Goal: Information Seeking & Learning: Stay updated

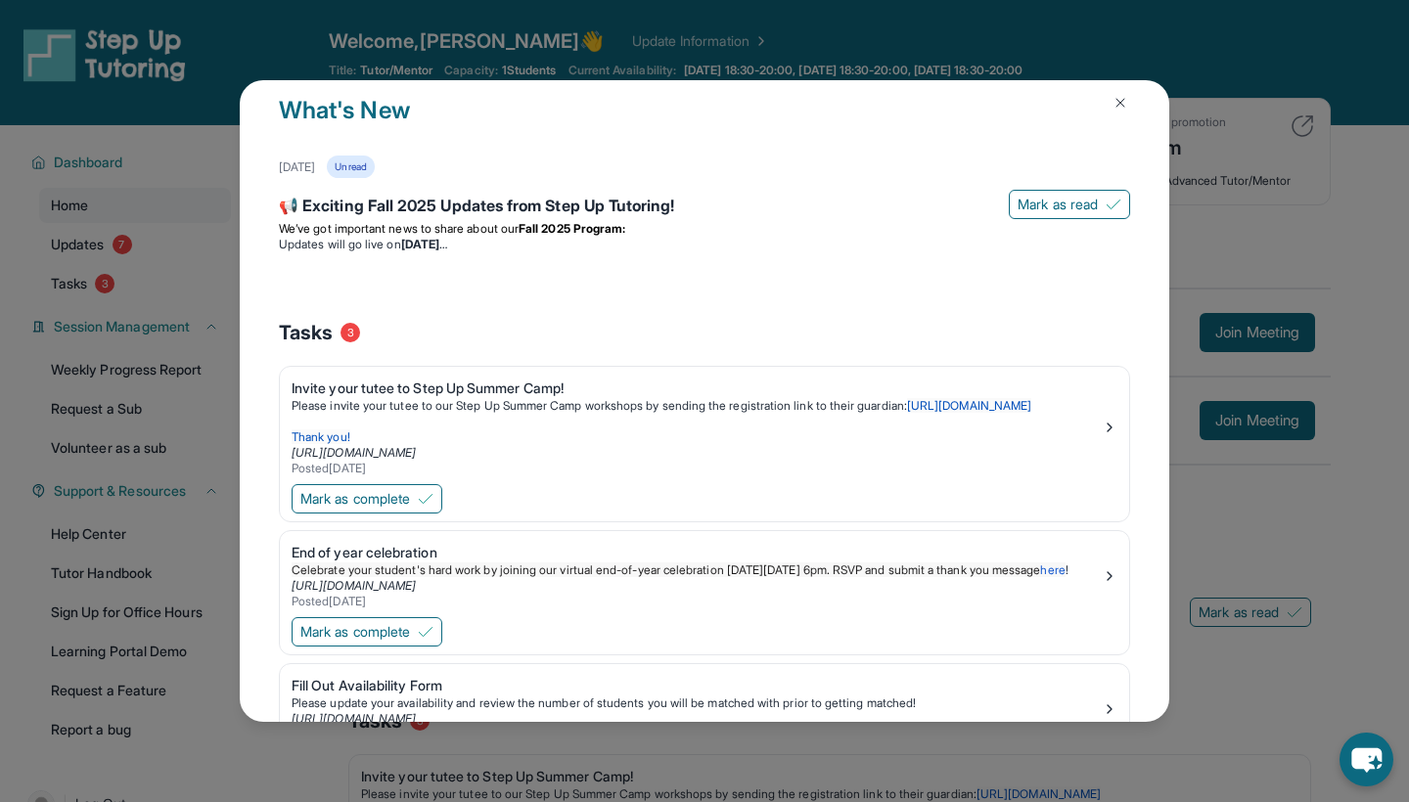
click at [1117, 106] on img at bounding box center [1121, 103] width 16 height 16
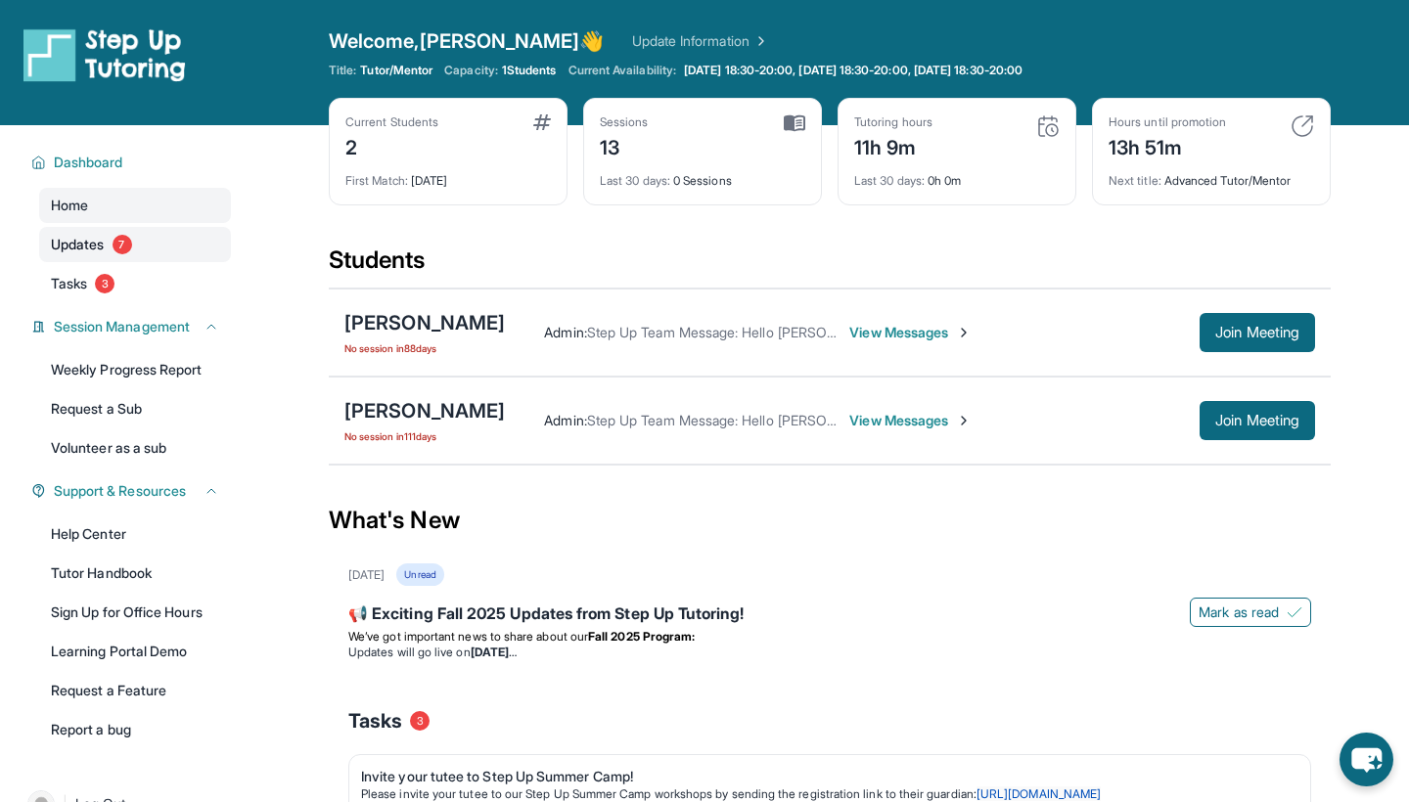
click at [149, 257] on link "Updates 7" at bounding box center [135, 244] width 192 height 35
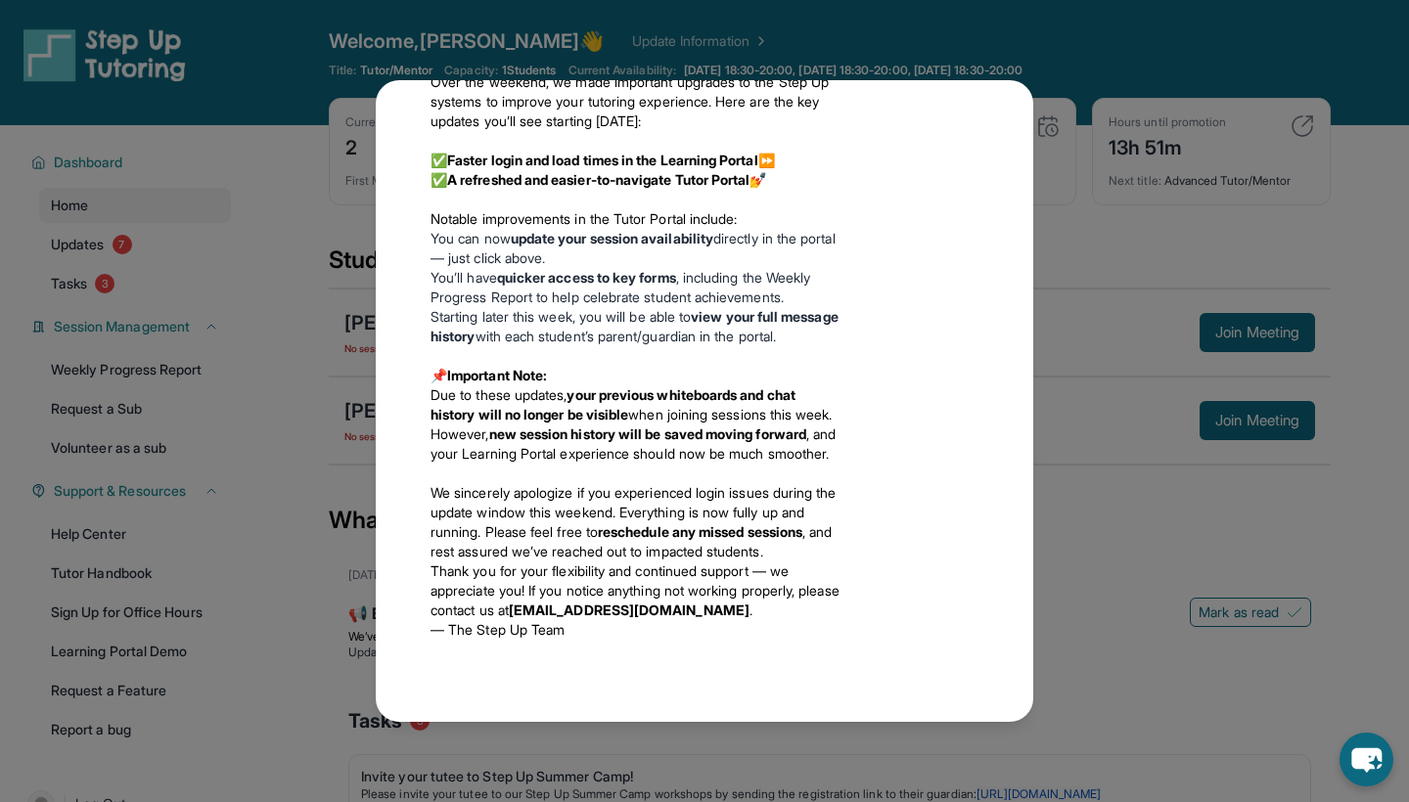
scroll to position [2834, 0]
click at [202, 204] on div "Updates [DATE] 📢 Exciting Fall 2025 Updates from Step Up Tutoring! We’ve got im…" at bounding box center [704, 401] width 1409 height 802
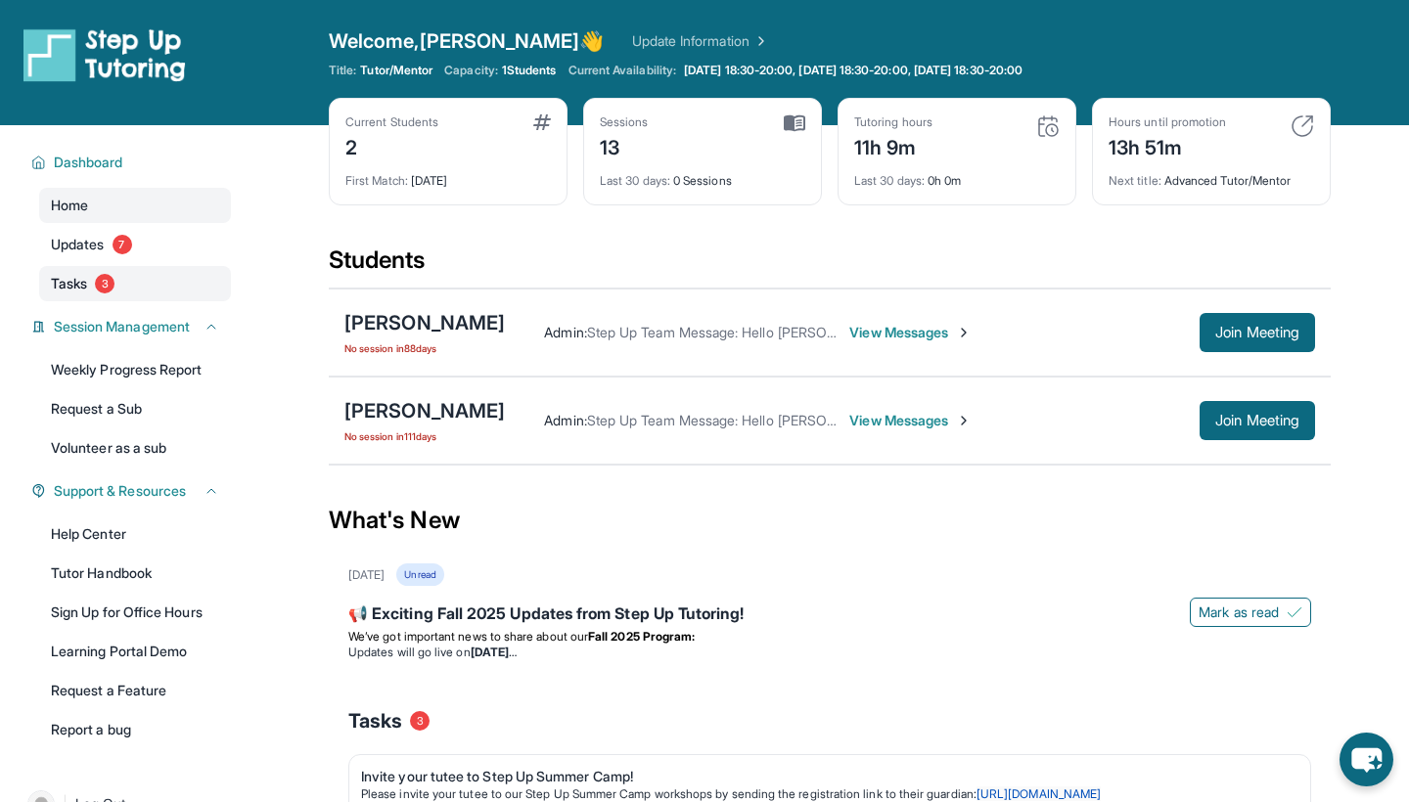
click at [132, 278] on link "Tasks 3" at bounding box center [135, 283] width 192 height 35
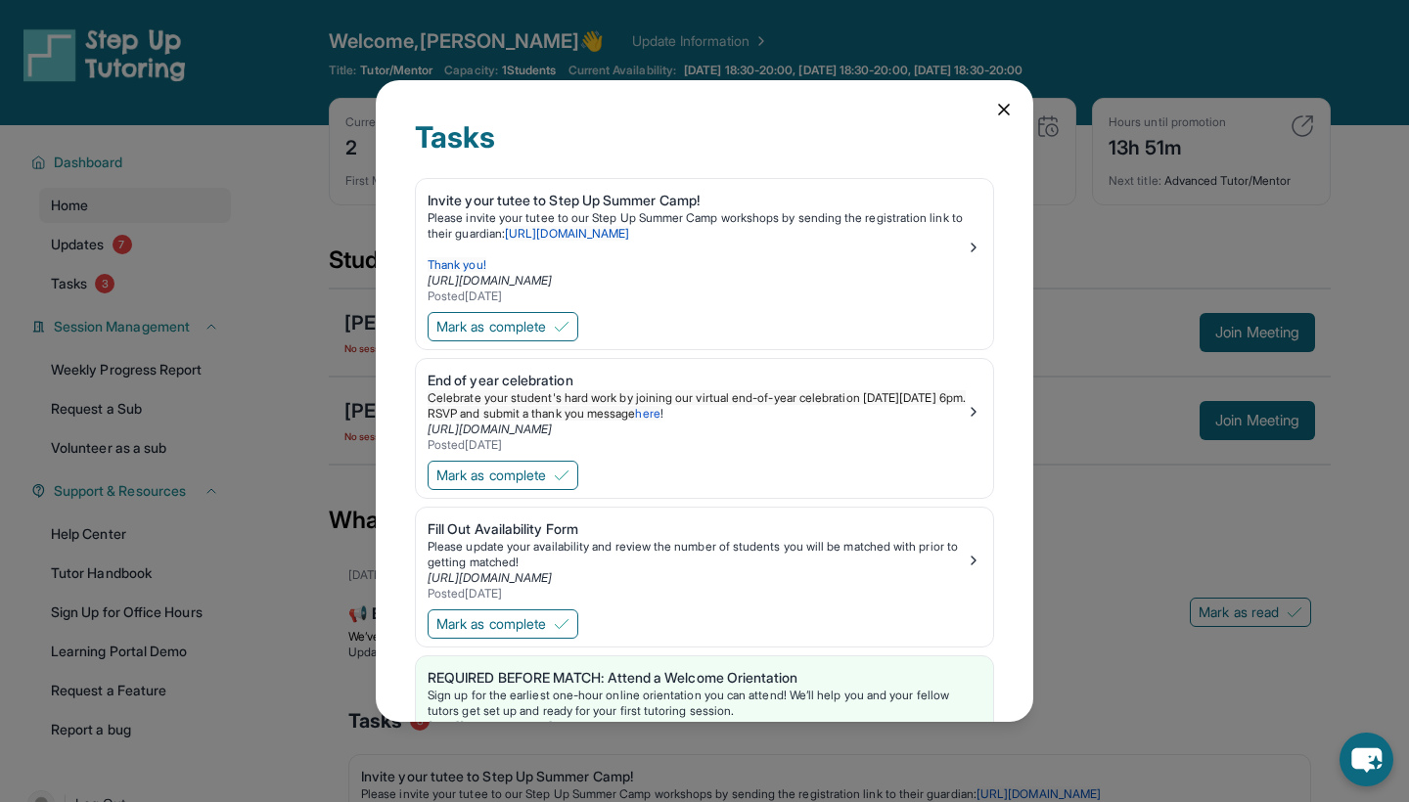
click at [152, 243] on div "Tasks Invite your tutee to Step Up Summer Camp! Please invite your tutee to our…" at bounding box center [704, 401] width 1409 height 802
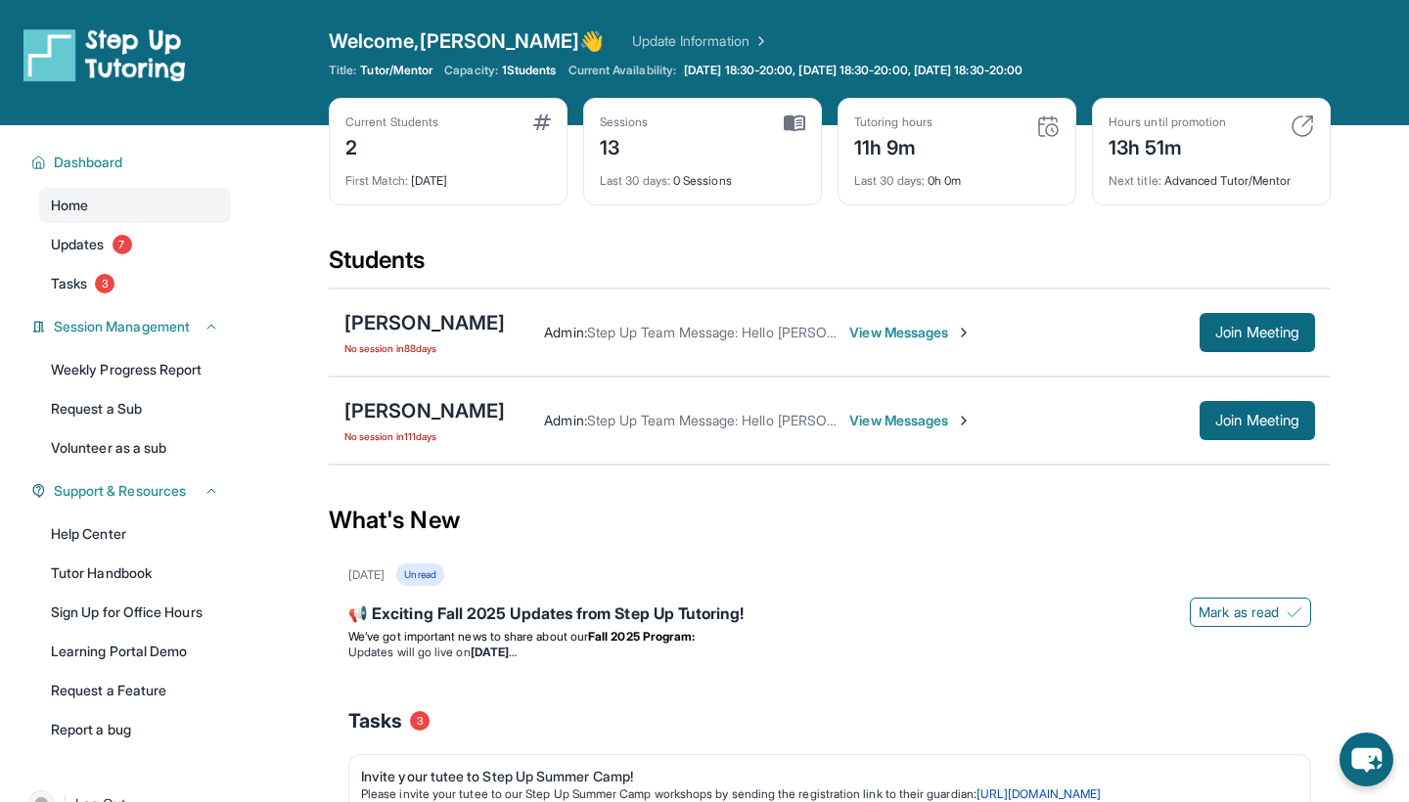
click at [152, 243] on link "Updates 7" at bounding box center [135, 244] width 192 height 35
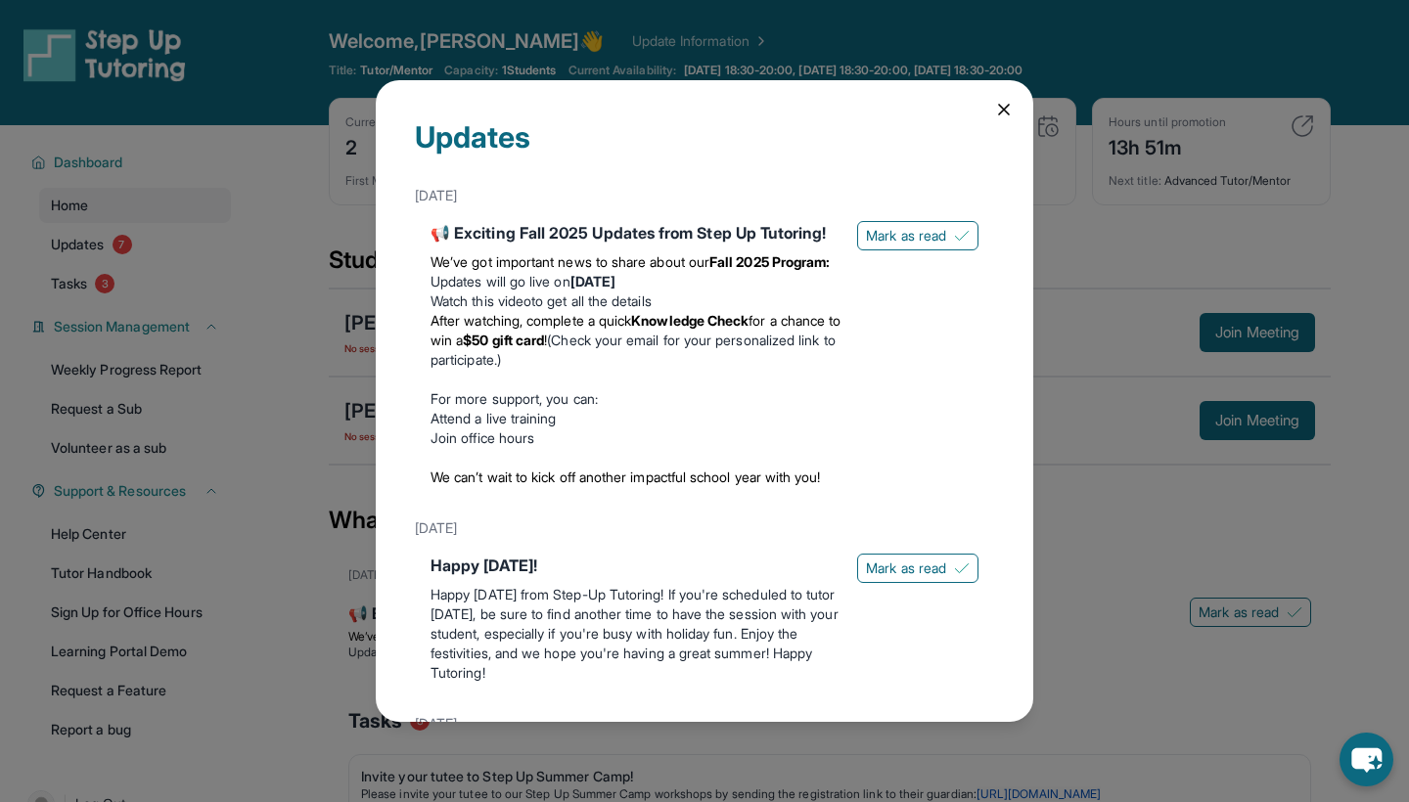
click at [675, 348] on li "After watching, complete a quick Knowledge Check for a chance to win a $50 gift…" at bounding box center [636, 340] width 411 height 59
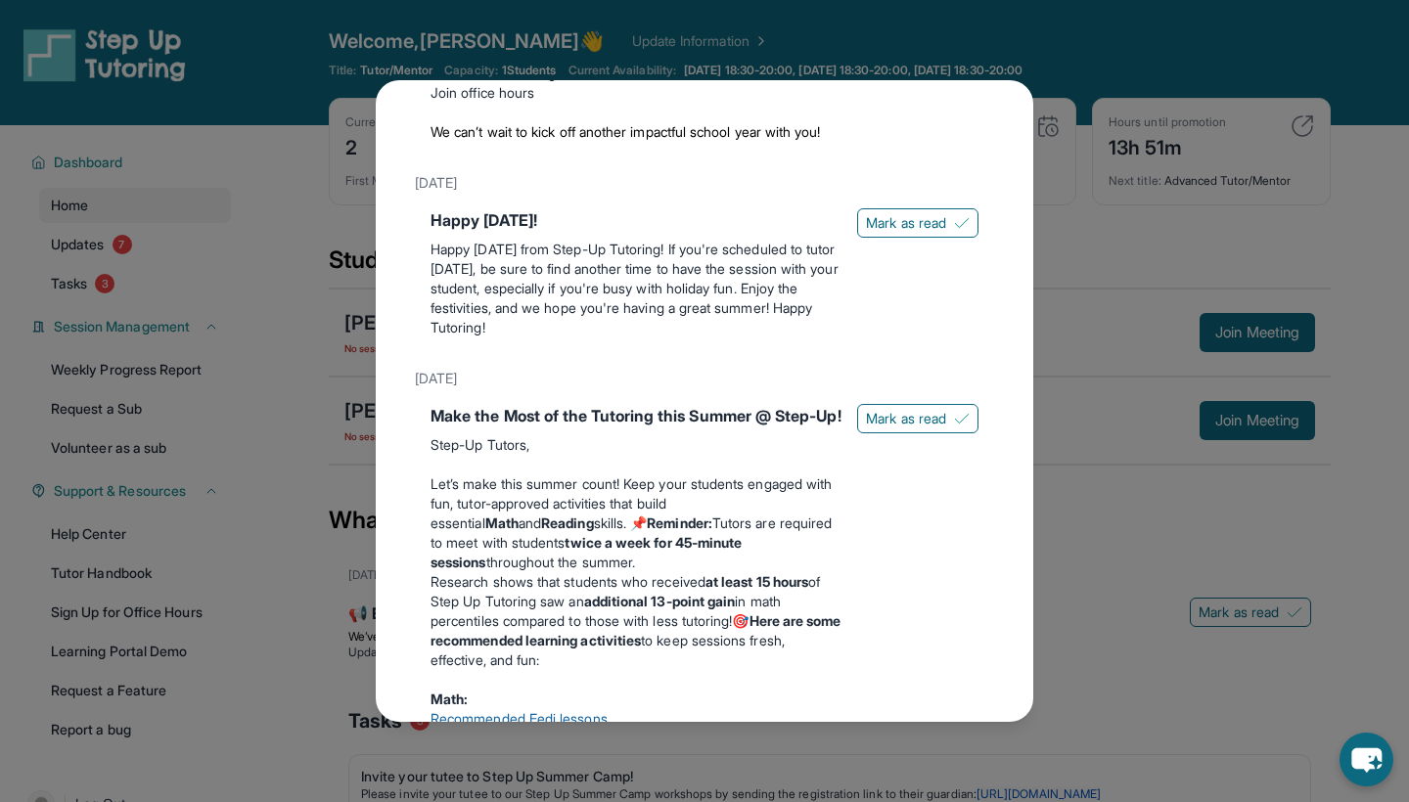
scroll to position [351, 0]
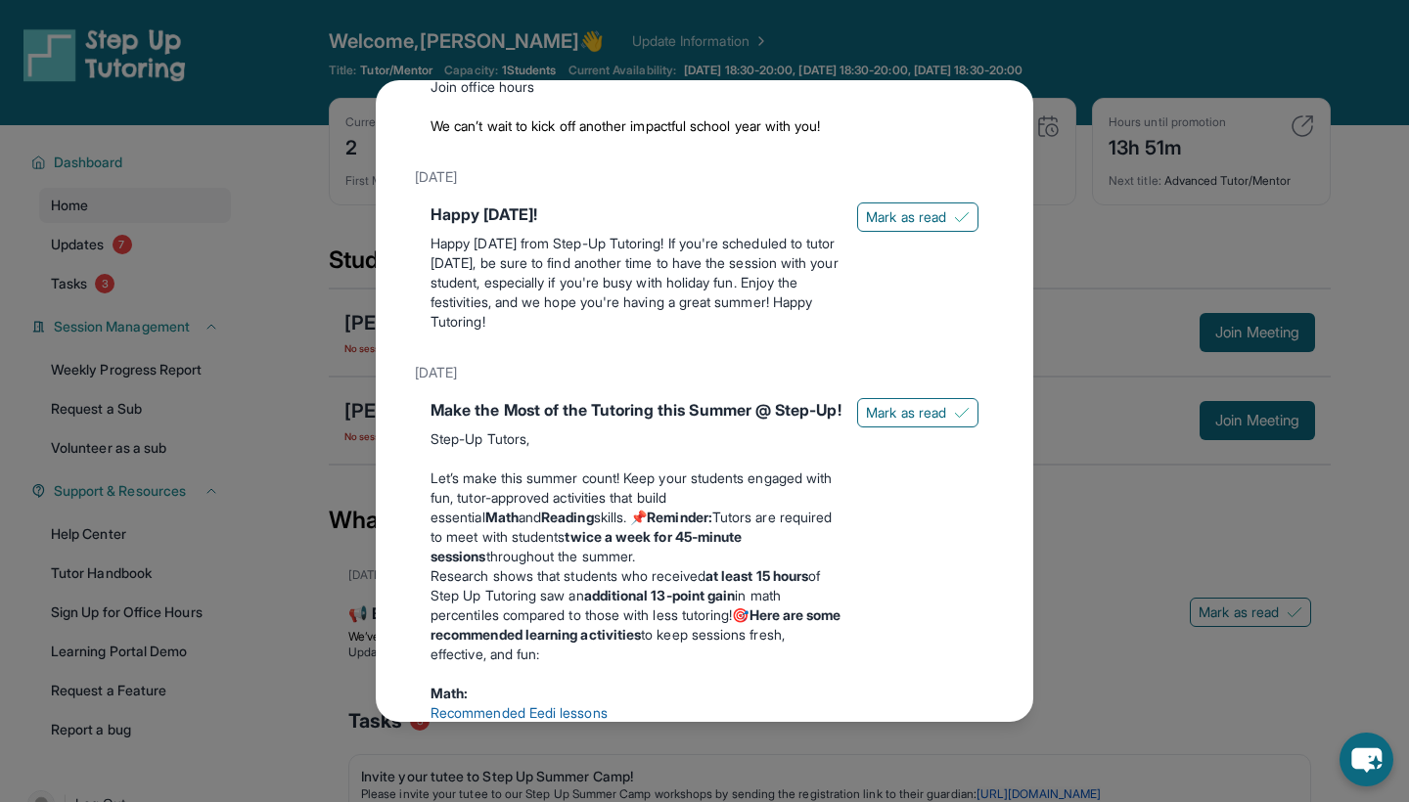
click at [1084, 181] on div "Updates [DATE] 📢 Exciting Fall 2025 Updates from Step Up Tutoring! We’ve got im…" at bounding box center [704, 401] width 1409 height 802
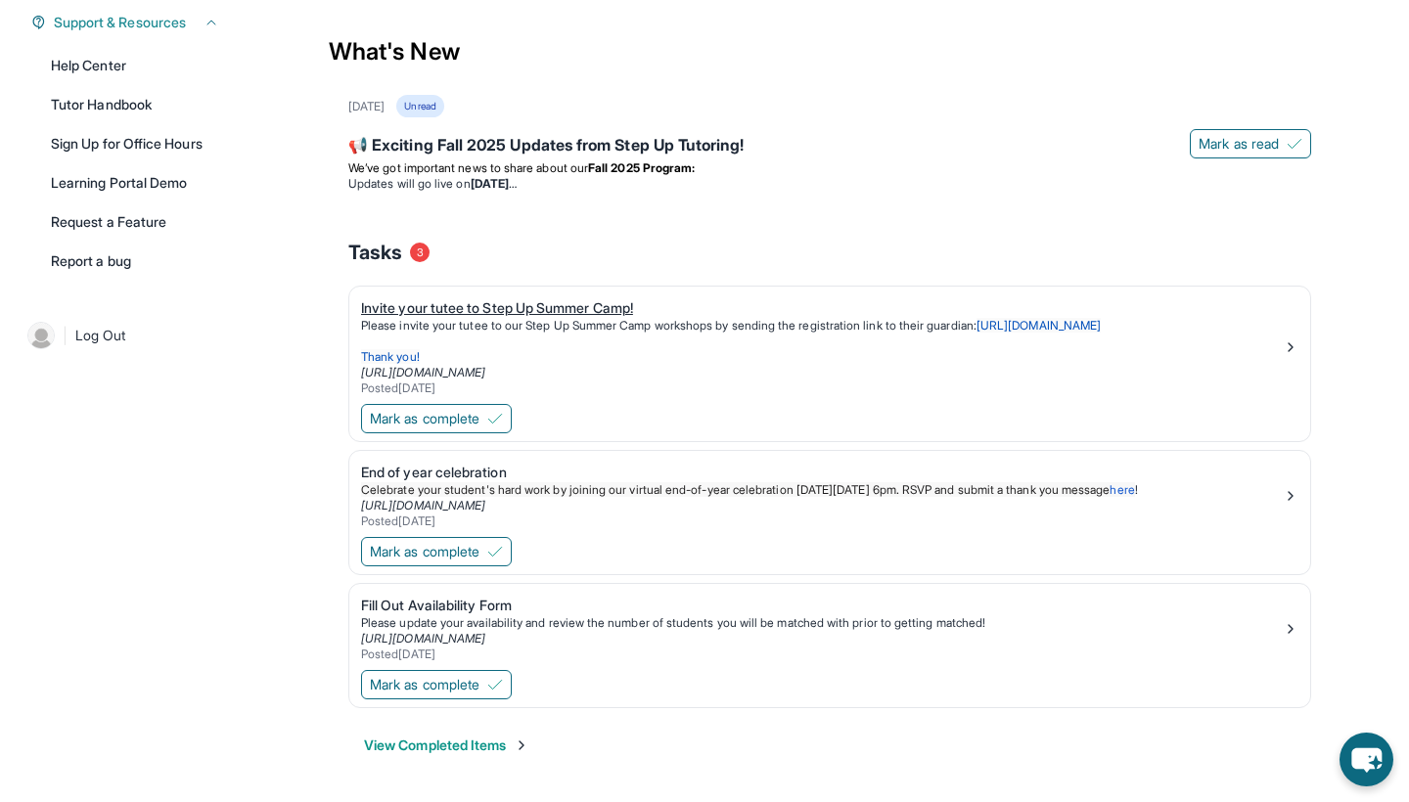
scroll to position [469, 0]
click at [464, 639] on link "[URL][DOMAIN_NAME]" at bounding box center [423, 638] width 124 height 15
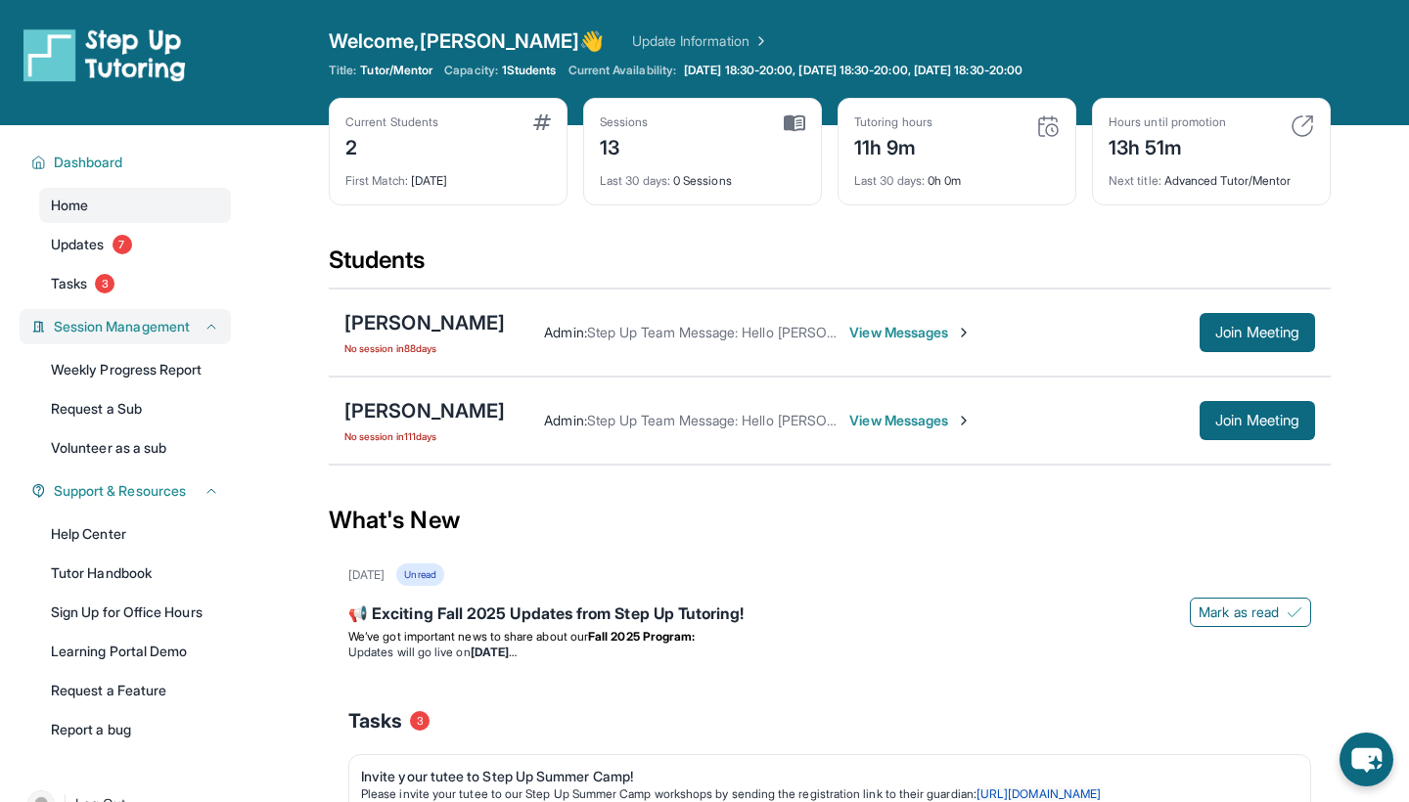
scroll to position [0, 0]
click at [144, 245] on link "Updates 7" at bounding box center [135, 244] width 192 height 35
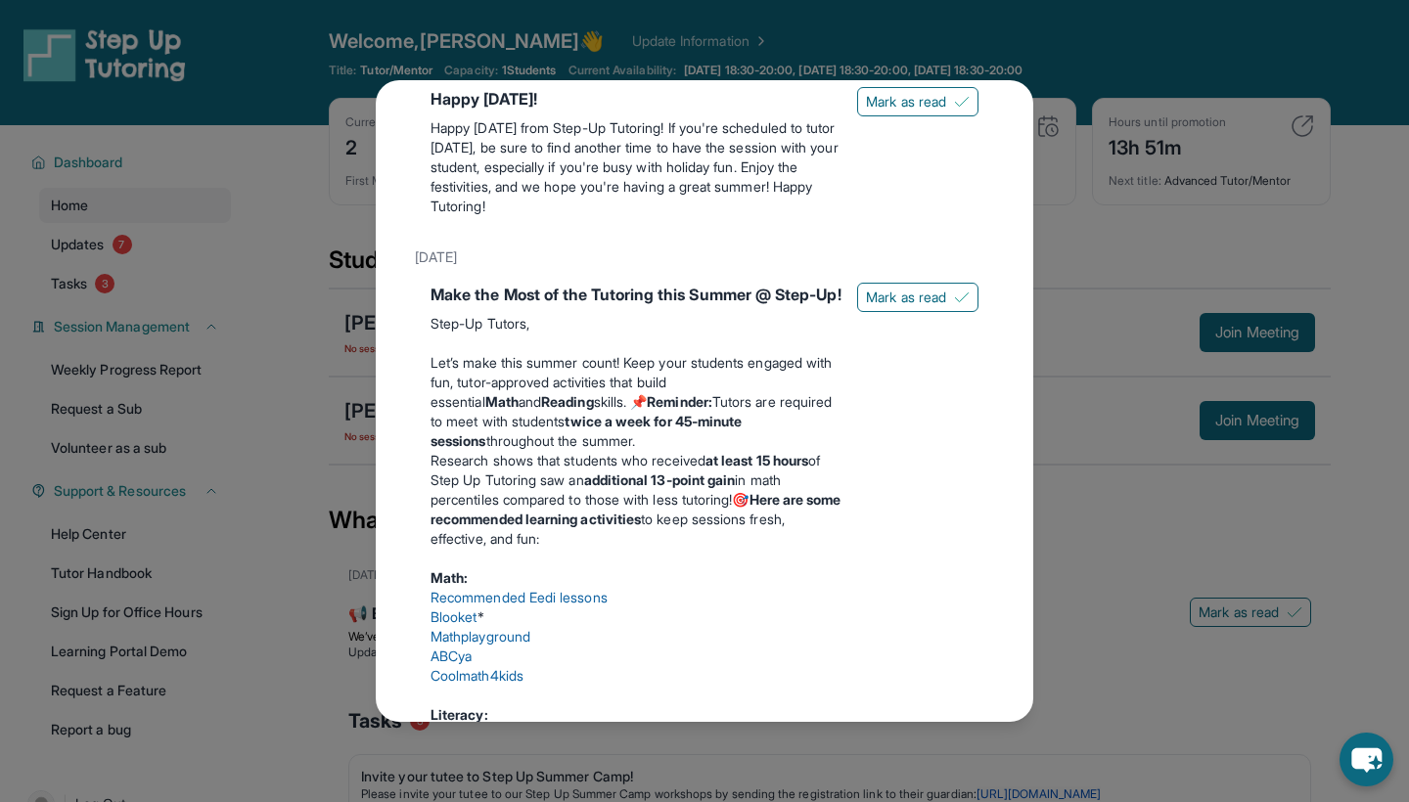
scroll to position [440, 0]
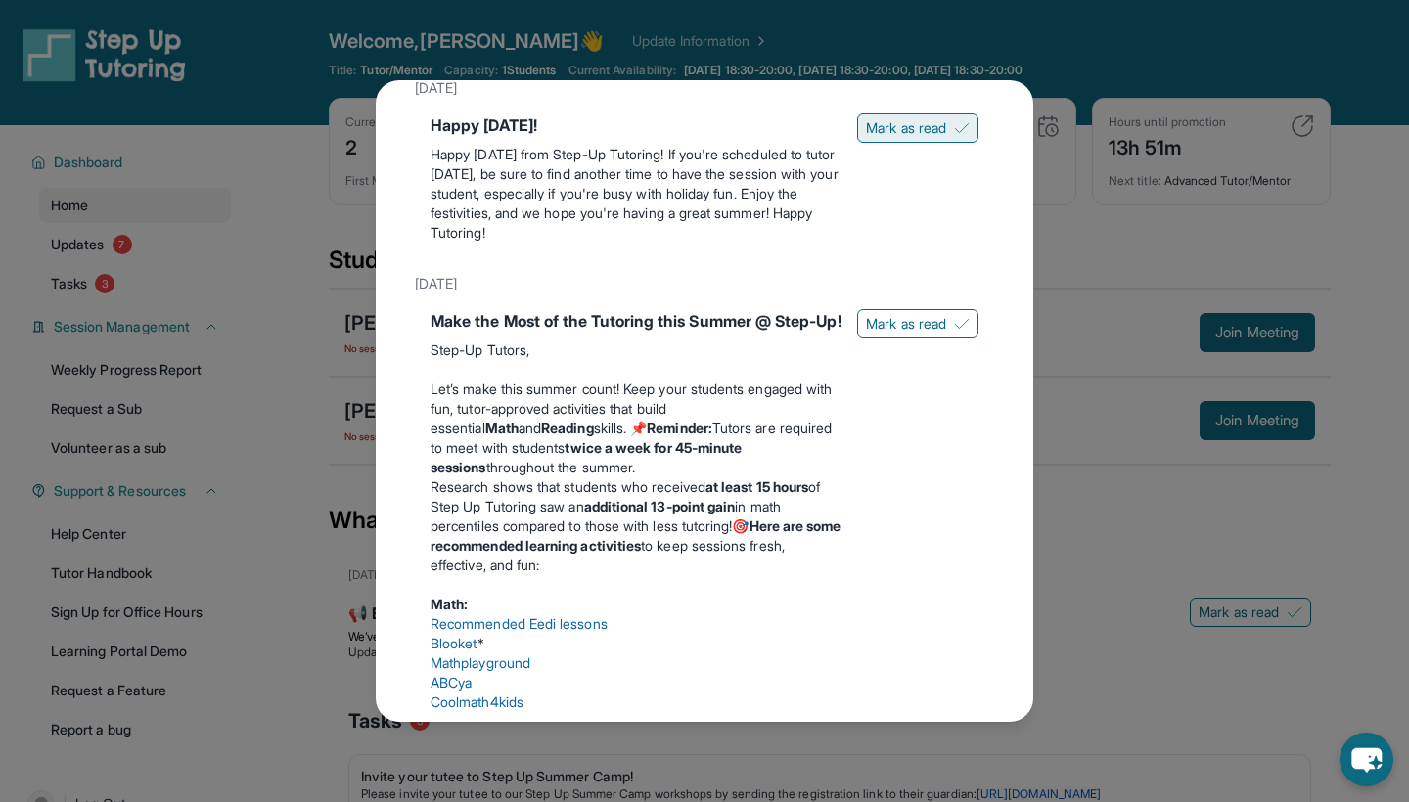
click at [909, 138] on span "Mark as read" at bounding box center [906, 128] width 80 height 20
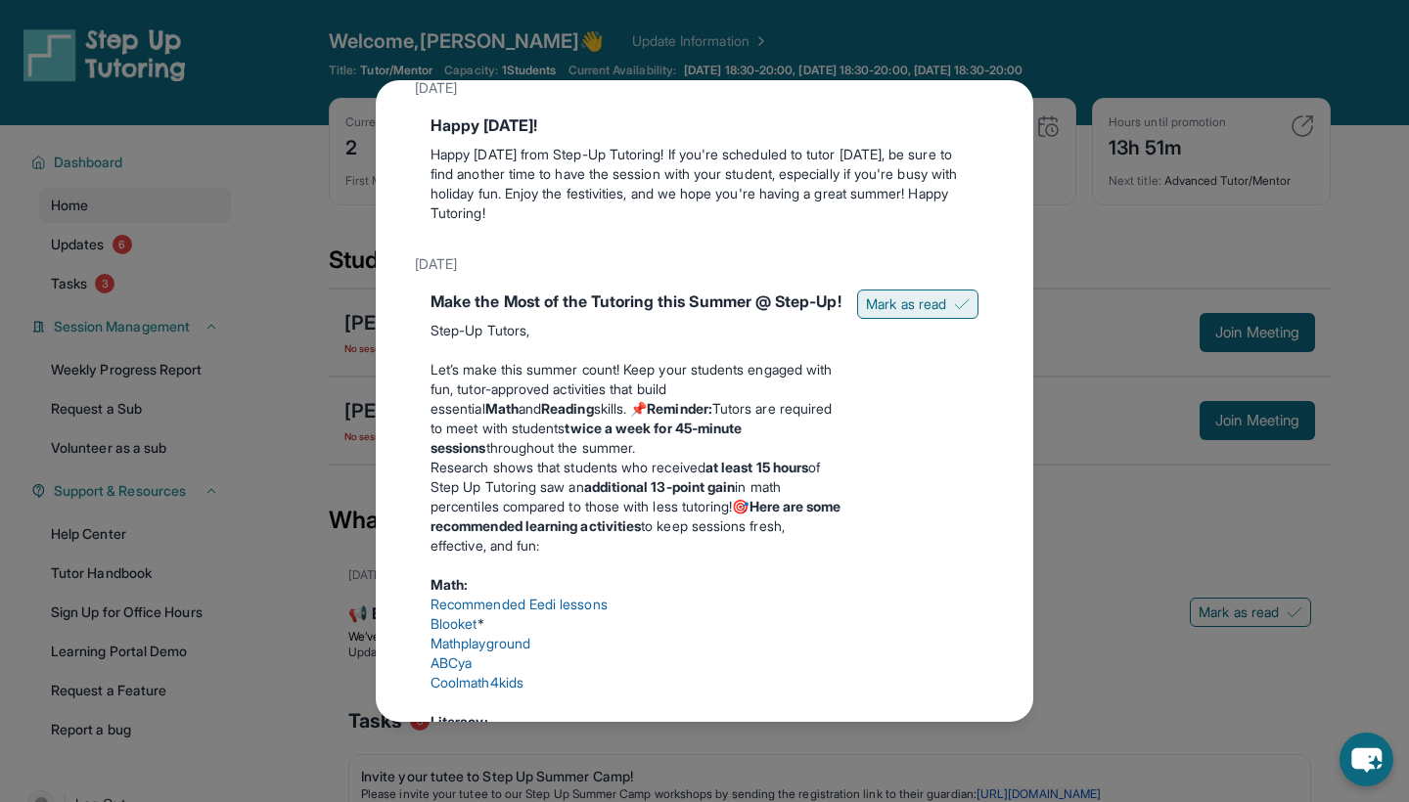
click at [892, 319] on button "Mark as read" at bounding box center [917, 304] width 121 height 29
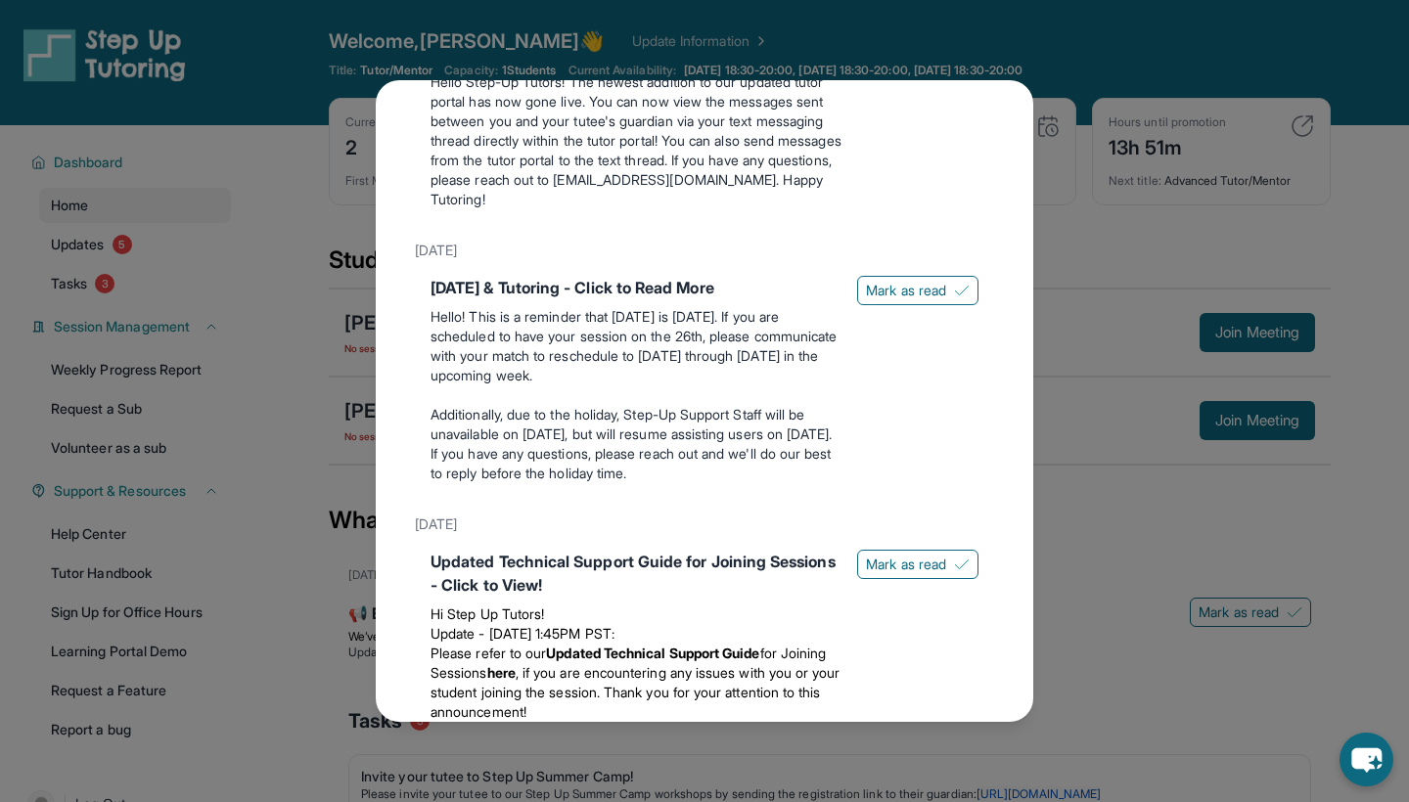
scroll to position [1725, 0]
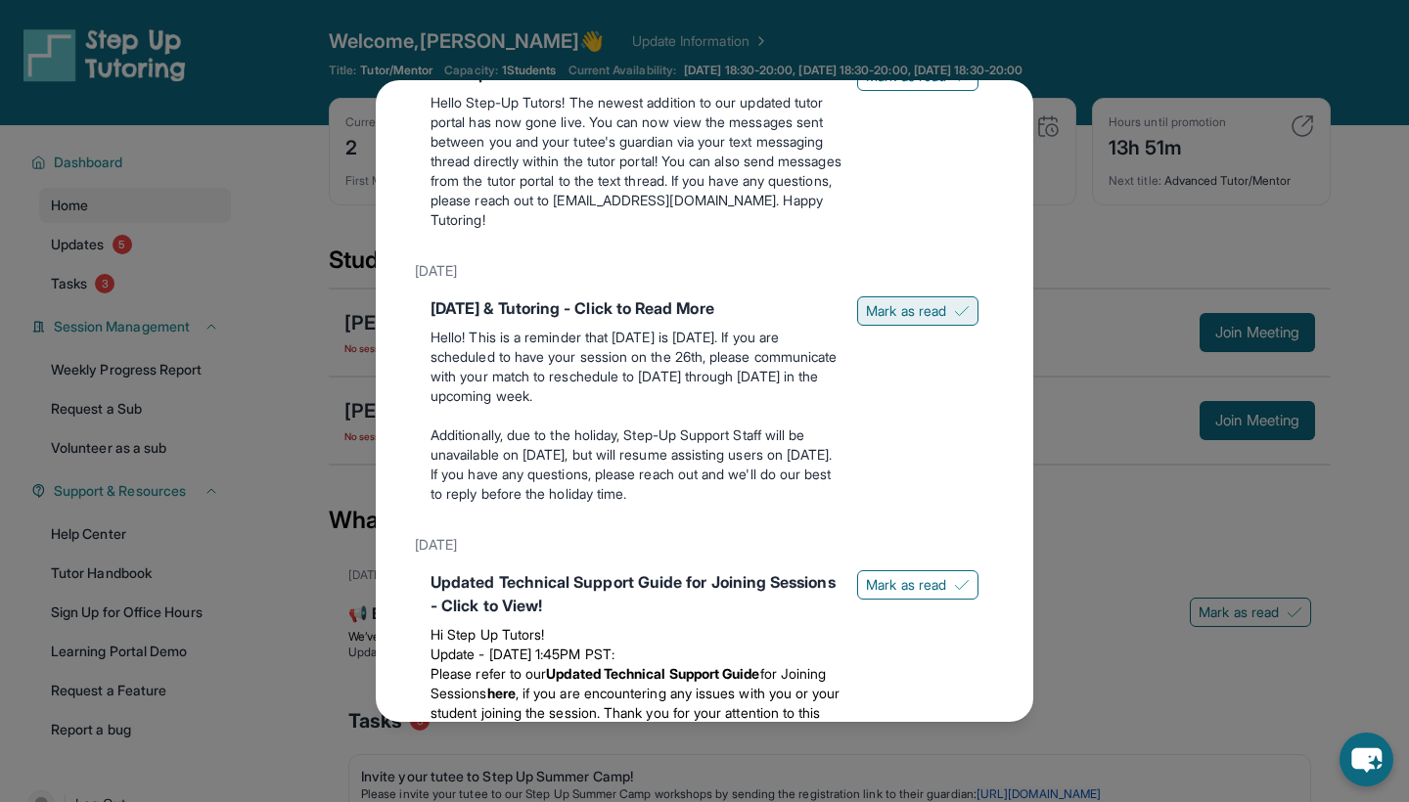
click at [891, 321] on span "Mark as read" at bounding box center [906, 311] width 80 height 20
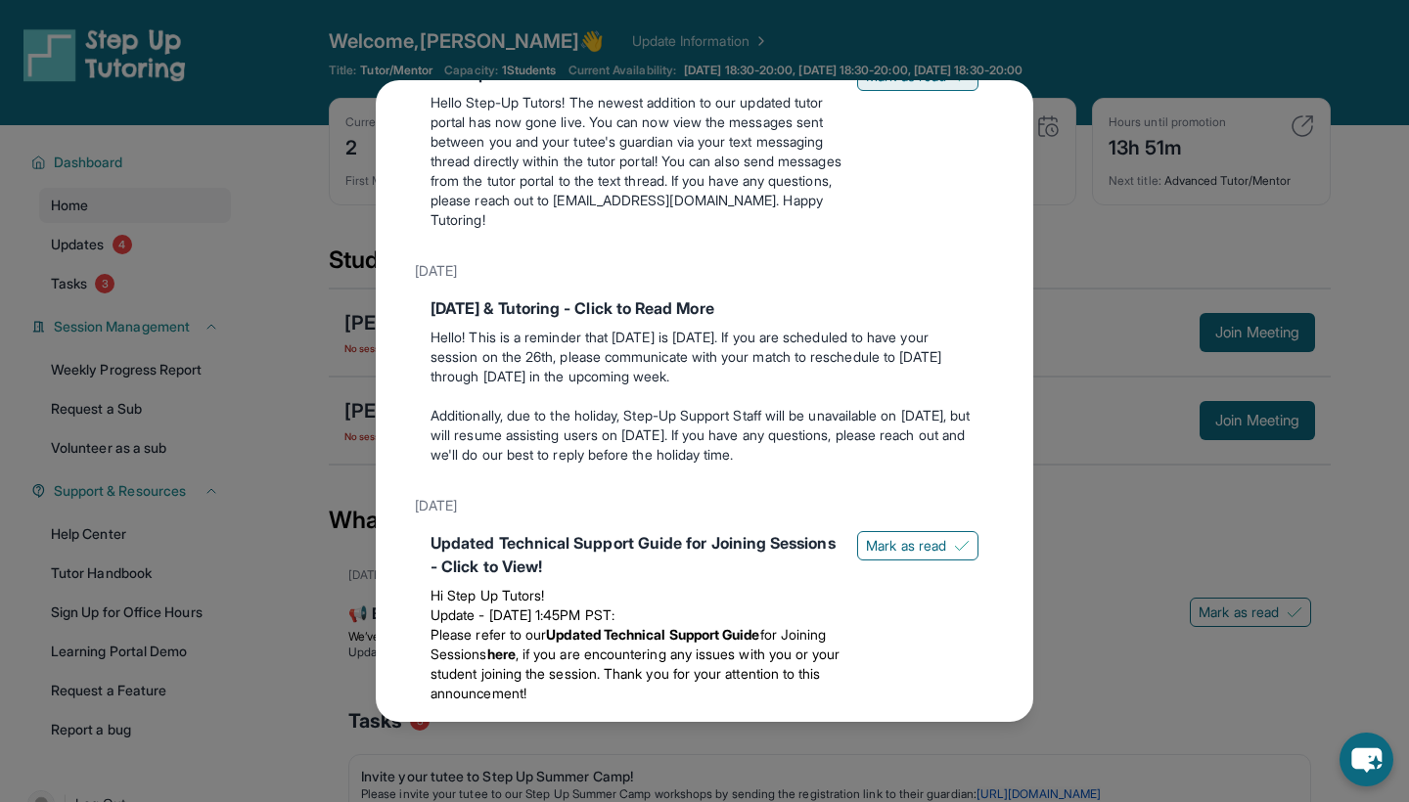
click at [873, 86] on span "Mark as read" at bounding box center [906, 77] width 80 height 20
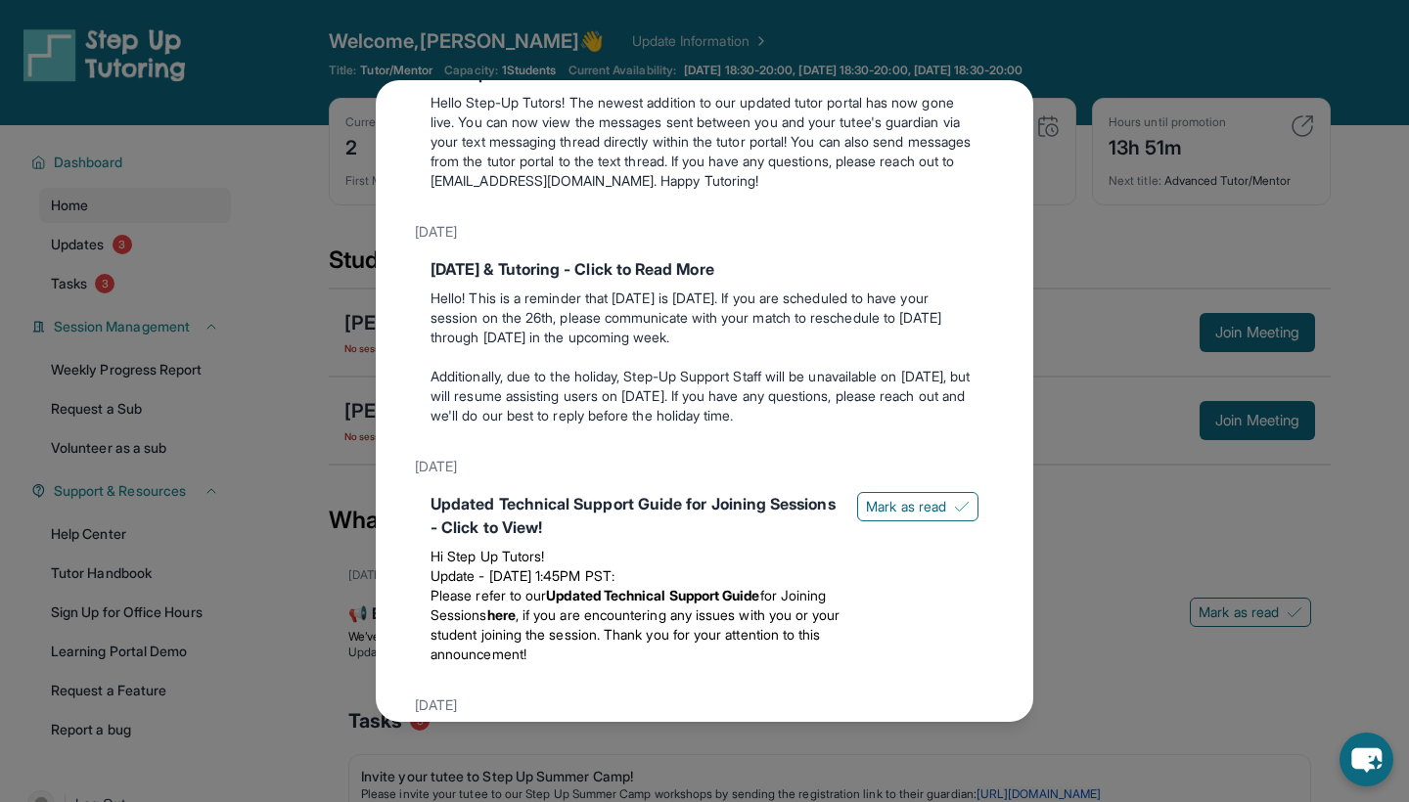
click at [889, 547] on div "Updated Technical Support Guide for Joining Sessions - Click to View! Hi Step U…" at bounding box center [704, 582] width 579 height 196
click at [892, 517] on span "Mark as read" at bounding box center [906, 507] width 80 height 20
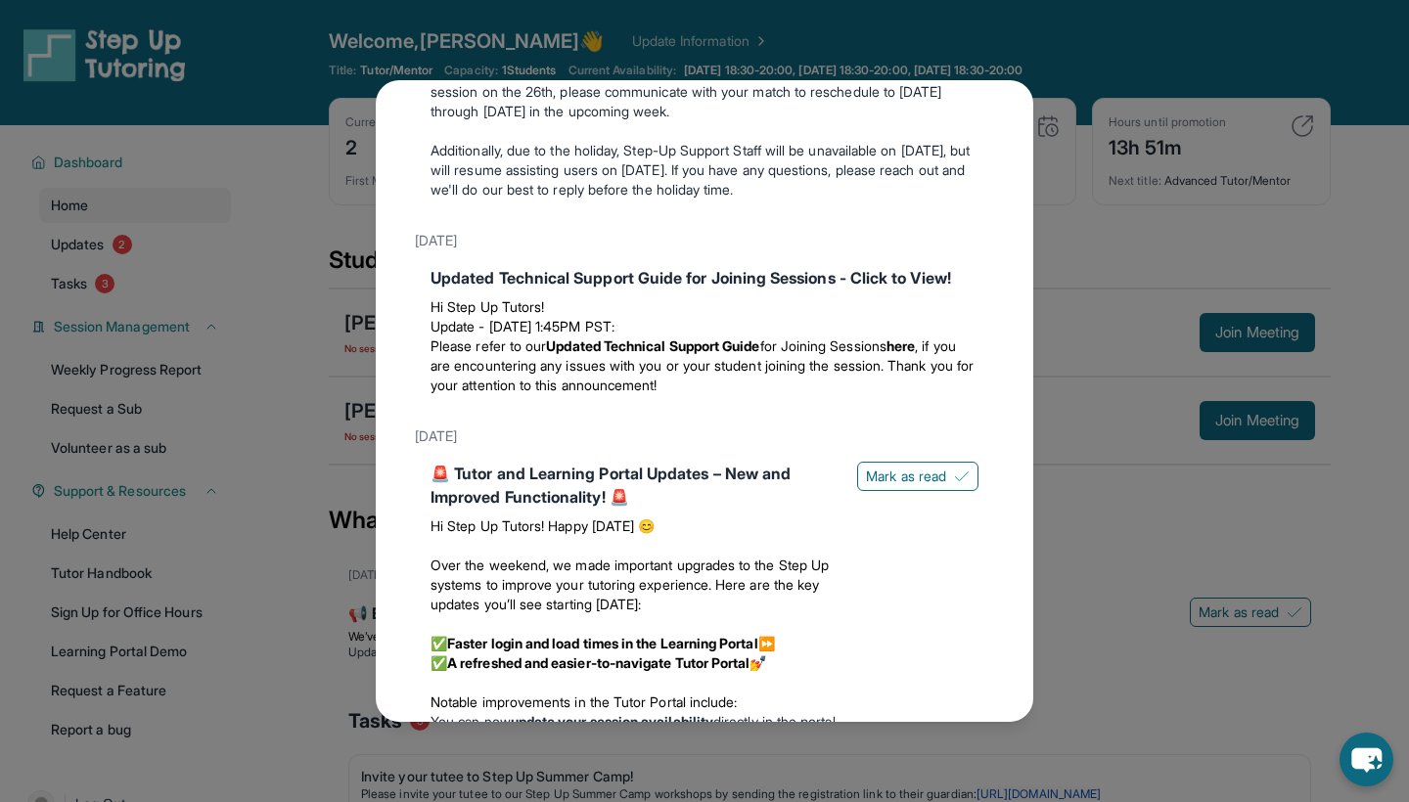
scroll to position [1992, 0]
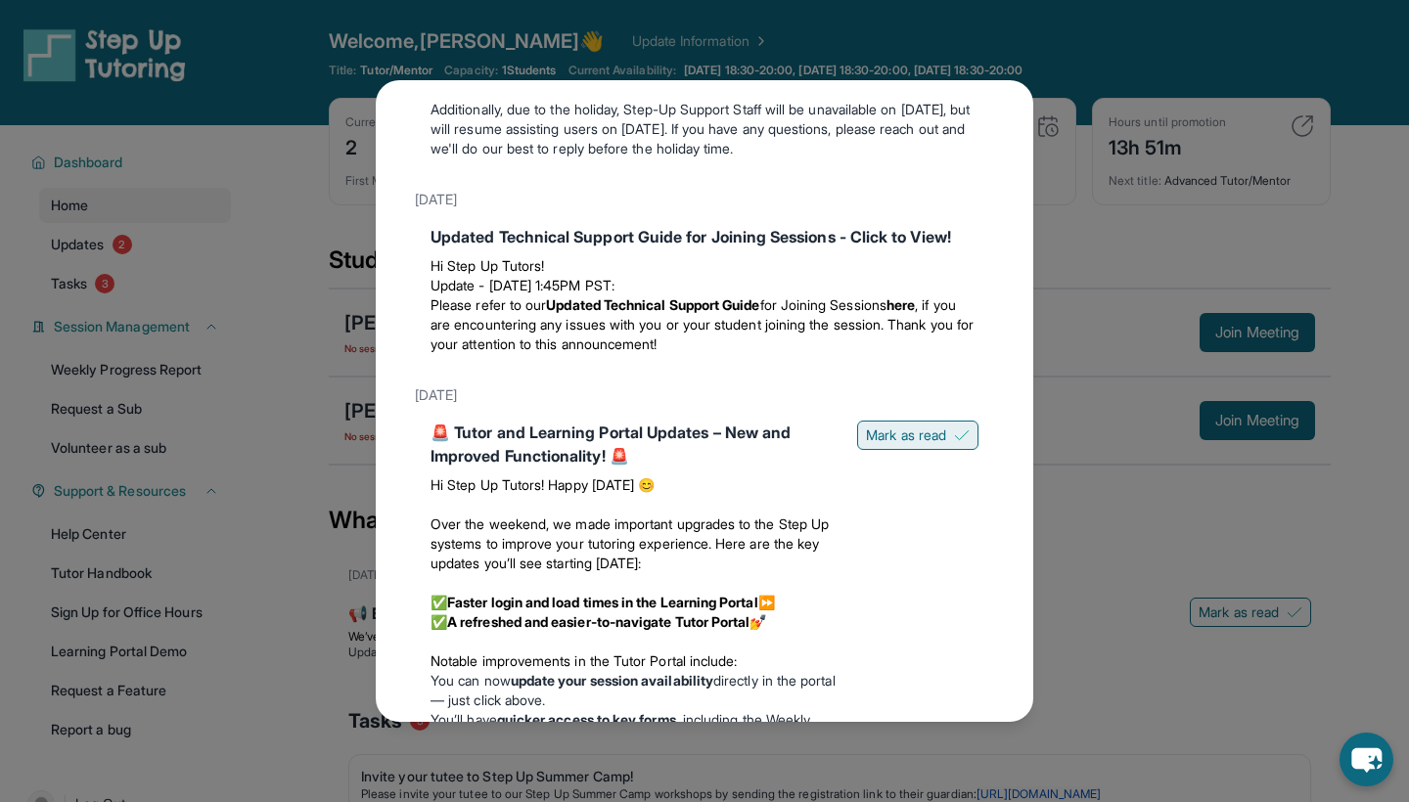
click at [871, 450] on button "Mark as read" at bounding box center [917, 435] width 121 height 29
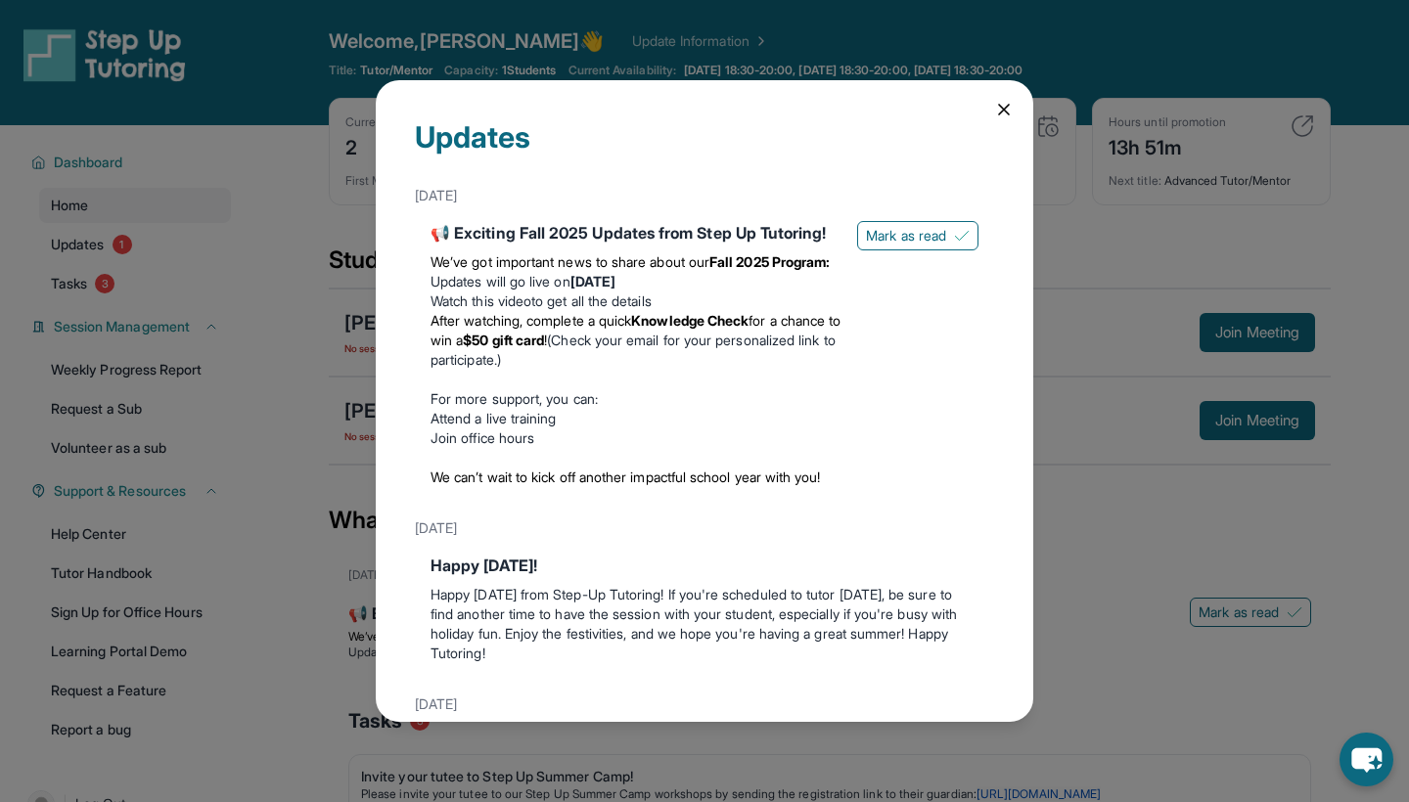
scroll to position [0, 0]
click at [301, 346] on div "Updates [DATE] 📢 Exciting Fall 2025 Updates from Step Up Tutoring! We’ve got im…" at bounding box center [704, 401] width 1409 height 802
